Goal: Find specific page/section: Find specific page/section

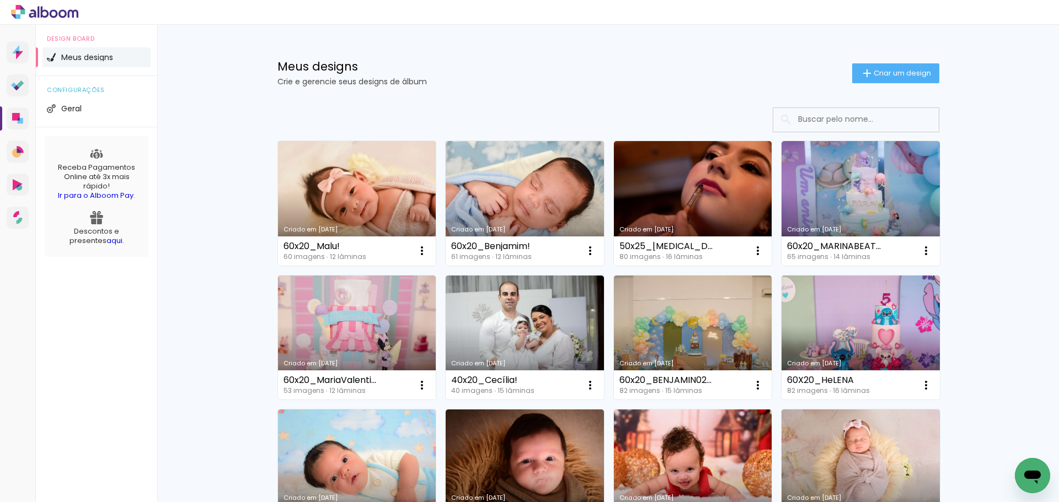
click at [854, 125] on input at bounding box center [870, 119] width 157 height 23
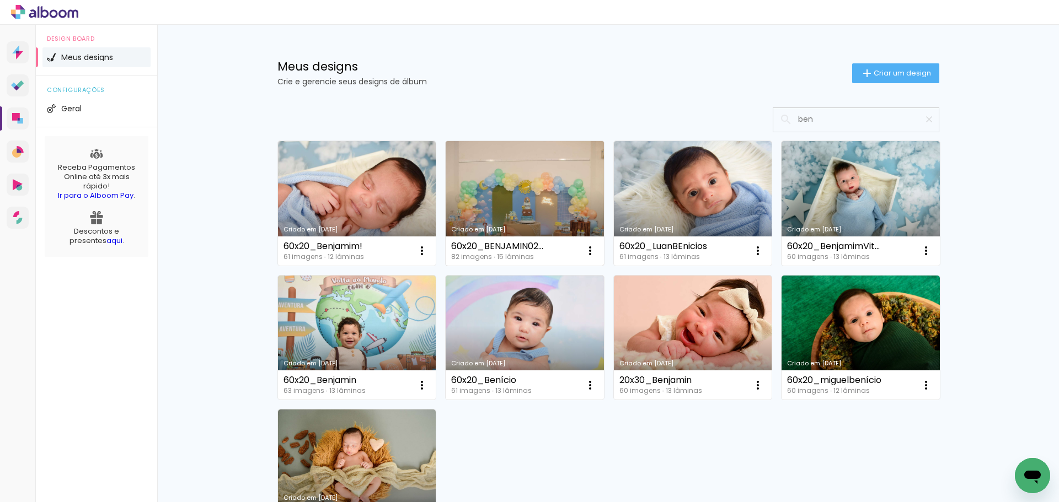
type input "ben"
type paper-input "ben"
click at [539, 196] on link "Criado em [DATE]" at bounding box center [525, 203] width 158 height 125
